Goal: Check status: Check status

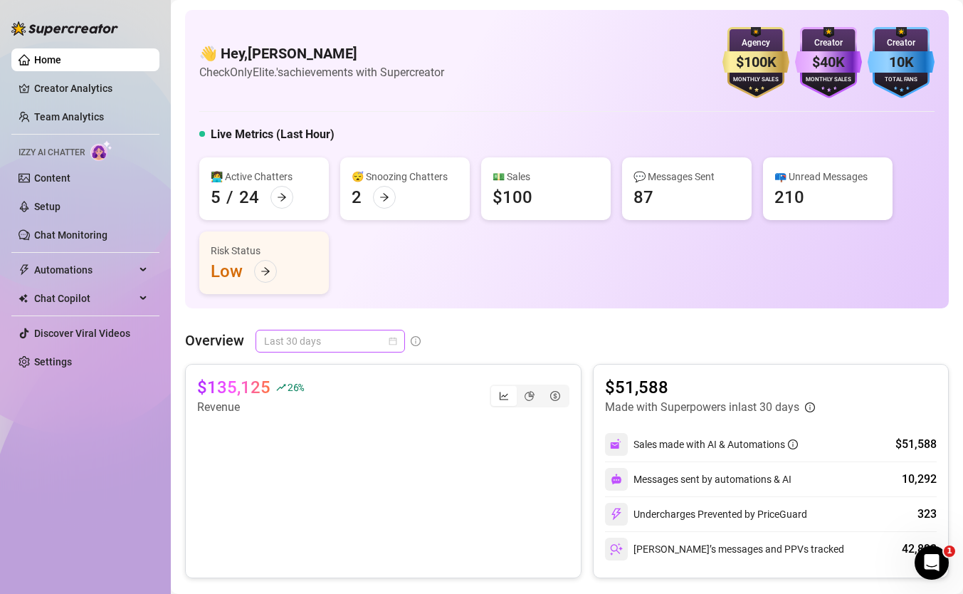
click at [305, 330] on span "Last 30 days" at bounding box center [330, 340] width 132 height 21
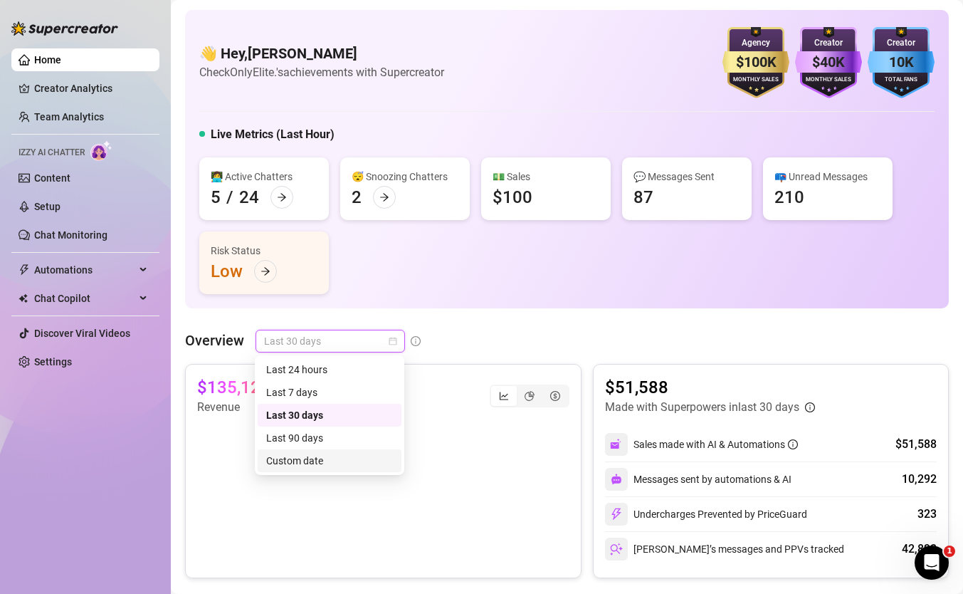
click at [335, 449] on div "Custom date" at bounding box center [330, 460] width 144 height 23
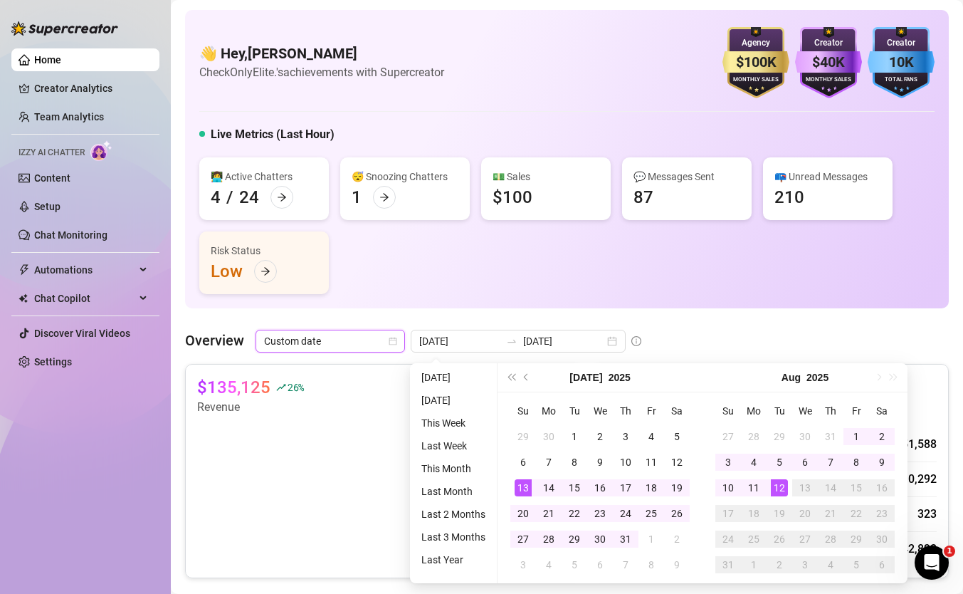
type input "[DATE]"
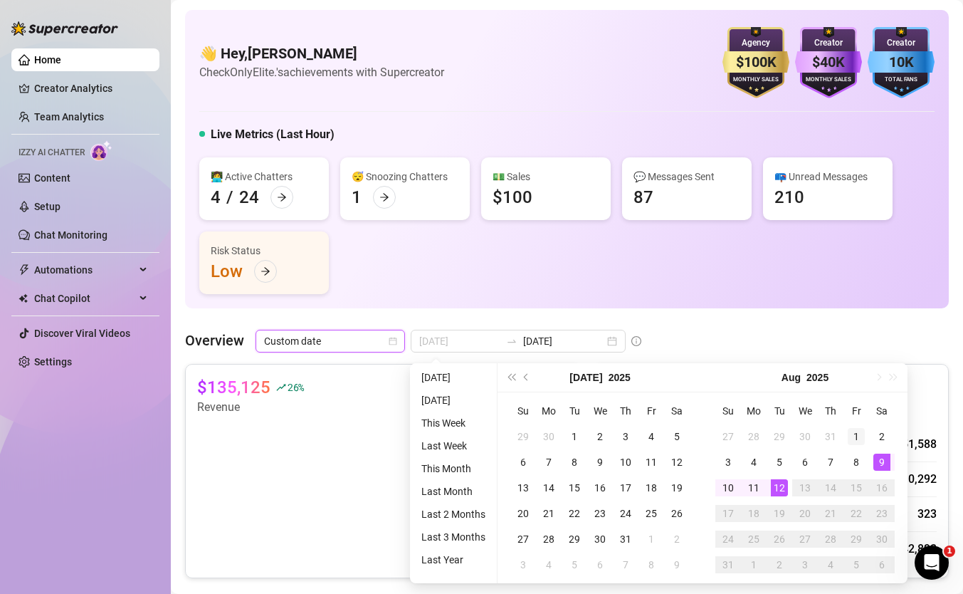
type input "[DATE]"
click at [856, 437] on div "1" at bounding box center [856, 436] width 17 height 17
click at [780, 489] on div "12" at bounding box center [779, 487] width 17 height 17
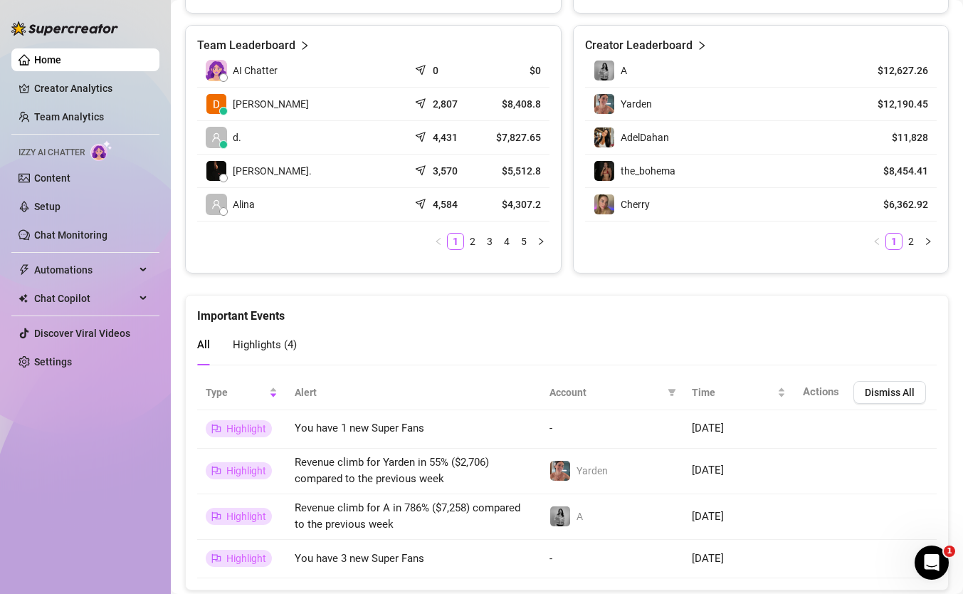
scroll to position [694, 0]
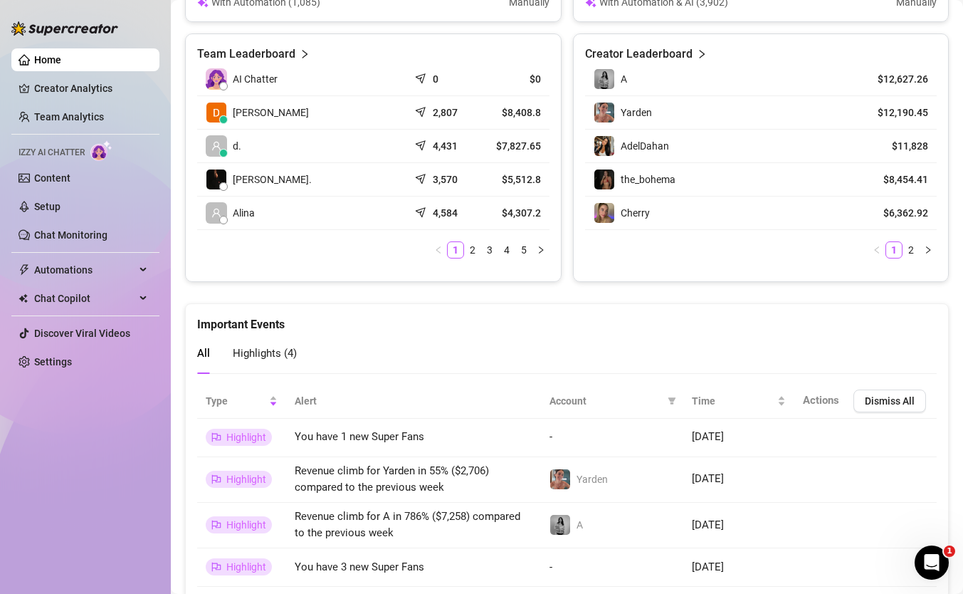
click at [367, 115] on td "[PERSON_NAME]" at bounding box center [302, 112] width 211 height 33
click at [417, 107] on div "2,807" at bounding box center [443, 112] width 53 height 14
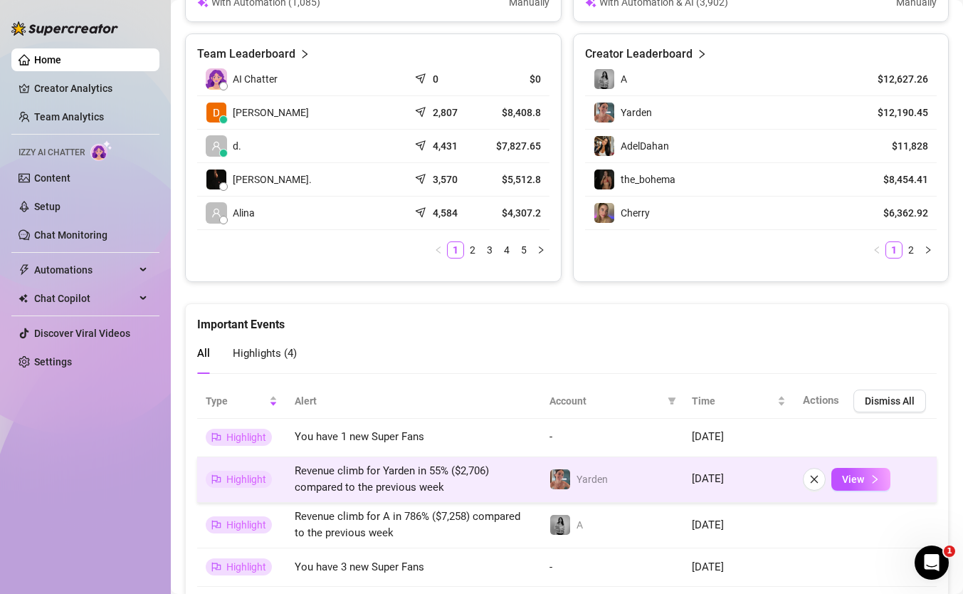
scroll to position [0, 0]
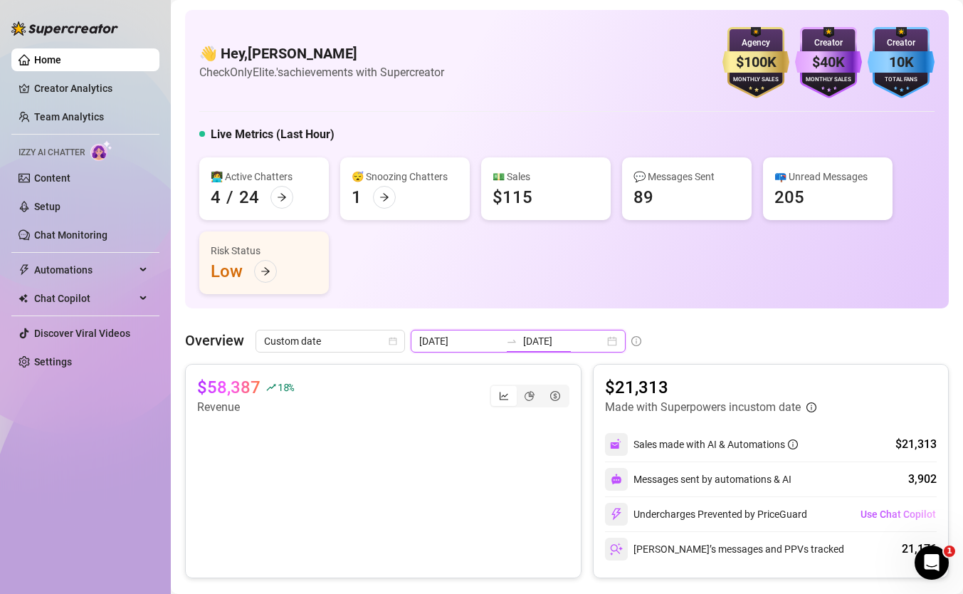
click at [523, 337] on input "[DATE]" at bounding box center [563, 341] width 81 height 16
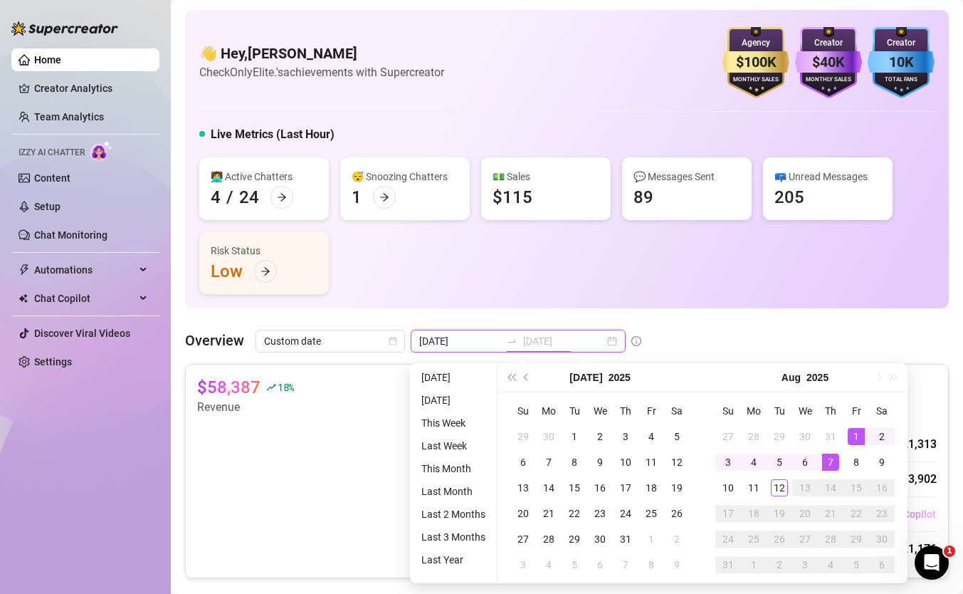
type input "[DATE]"
click at [782, 485] on div "12" at bounding box center [779, 487] width 17 height 17
type input "[DATE]"
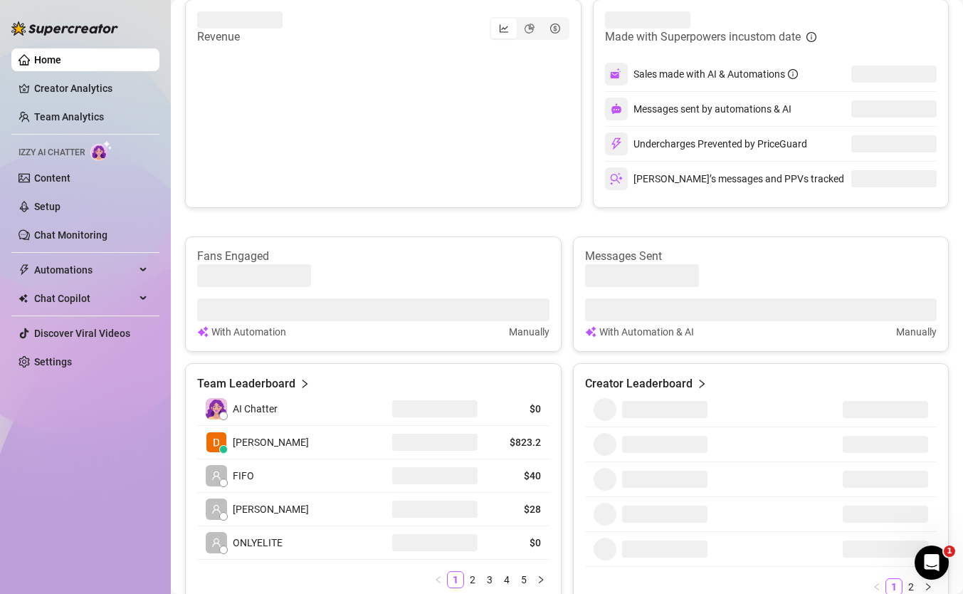
scroll to position [376, 0]
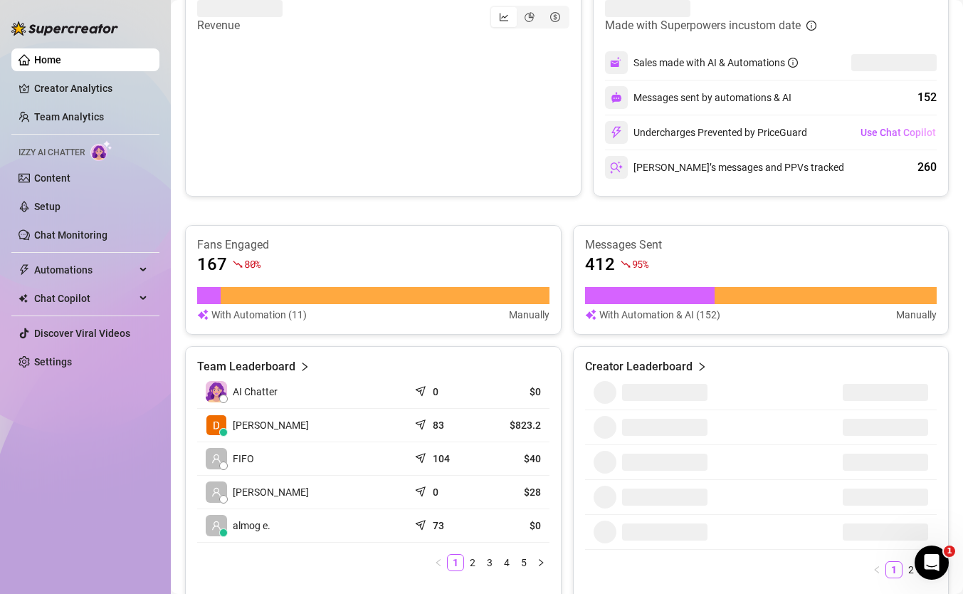
click at [491, 420] on article "$823.2" at bounding box center [514, 425] width 53 height 14
click at [521, 434] on td "$823.2" at bounding box center [514, 425] width 70 height 33
click at [446, 427] on div "83" at bounding box center [443, 425] width 53 height 14
click at [429, 427] on div "83" at bounding box center [443, 425] width 53 height 14
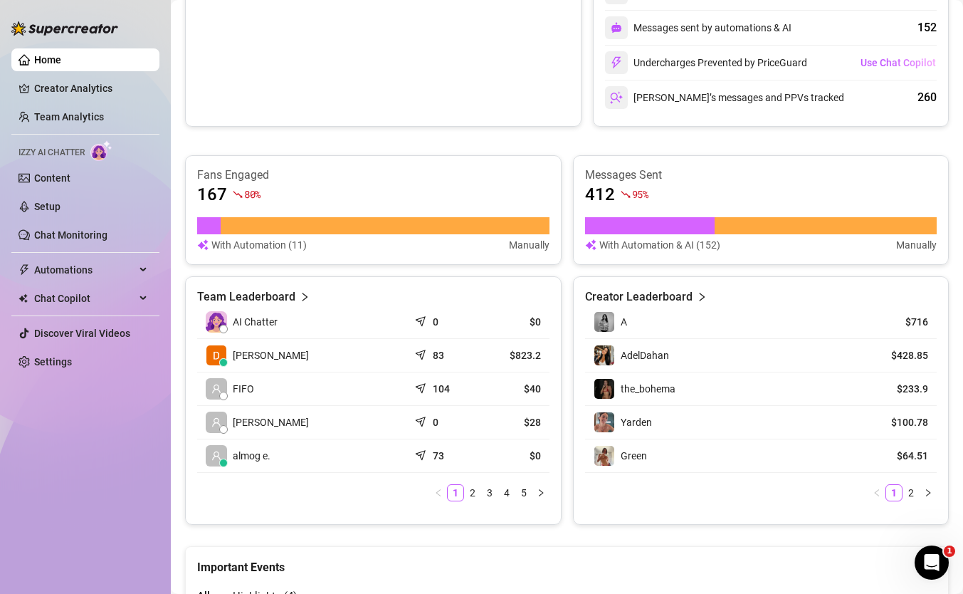
scroll to position [467, 0]
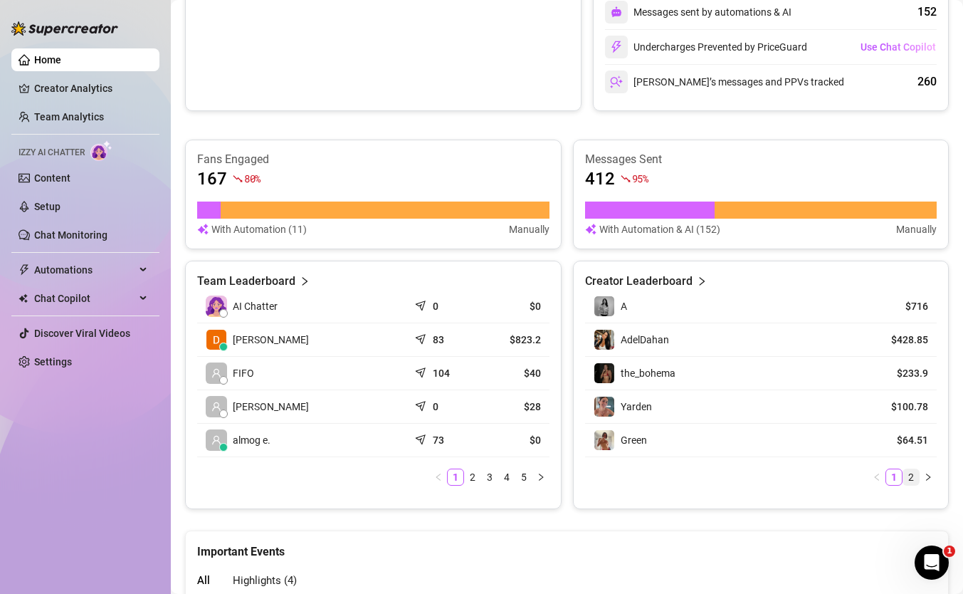
click at [909, 480] on link "2" at bounding box center [912, 477] width 16 height 16
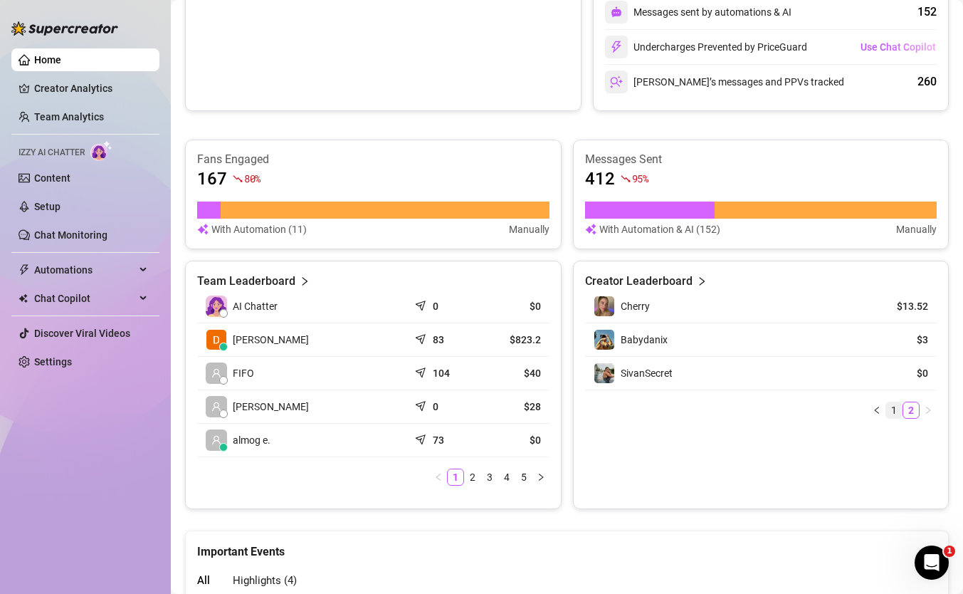
click at [892, 409] on link "1" at bounding box center [895, 410] width 16 height 16
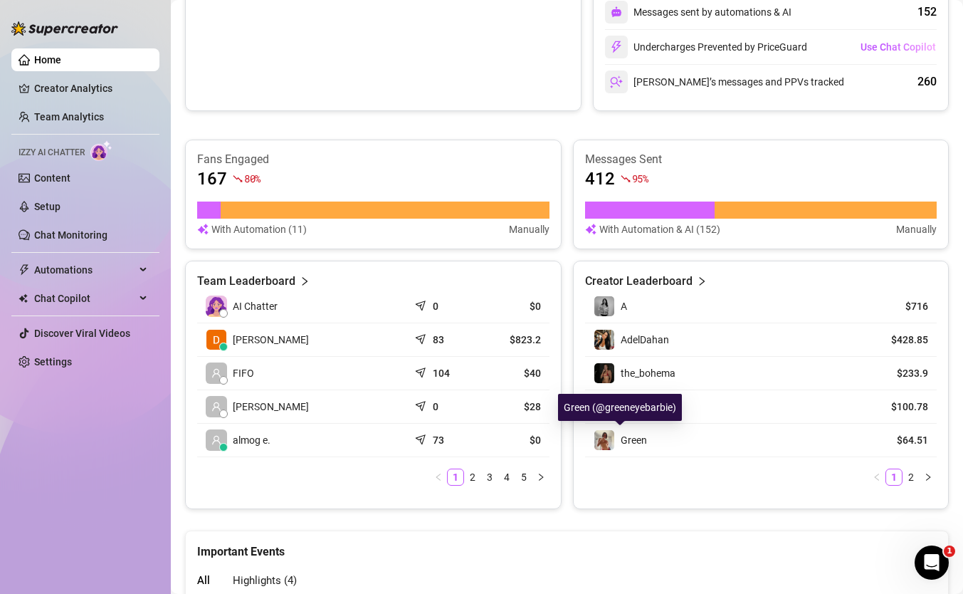
click at [628, 439] on span "Green" at bounding box center [634, 439] width 26 height 11
click at [647, 443] on div "Green" at bounding box center [721, 439] width 254 height 21
